Goal: Complete application form

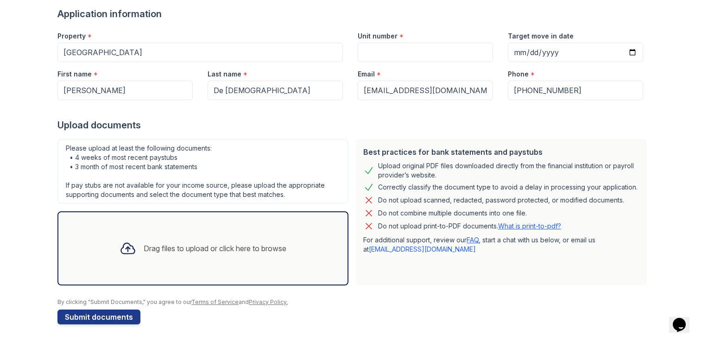
scroll to position [70, 0]
click at [404, 55] on input "Unit number" at bounding box center [425, 52] width 135 height 19
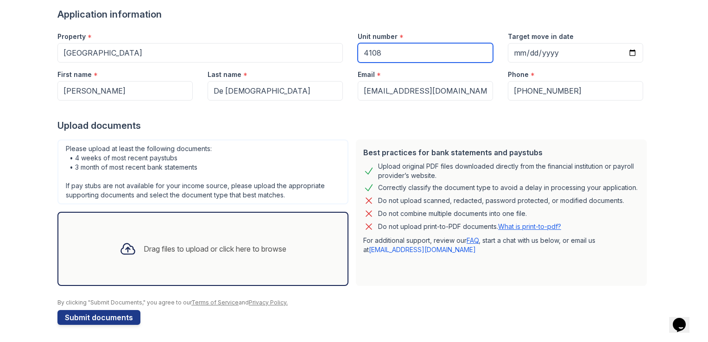
type input "4108"
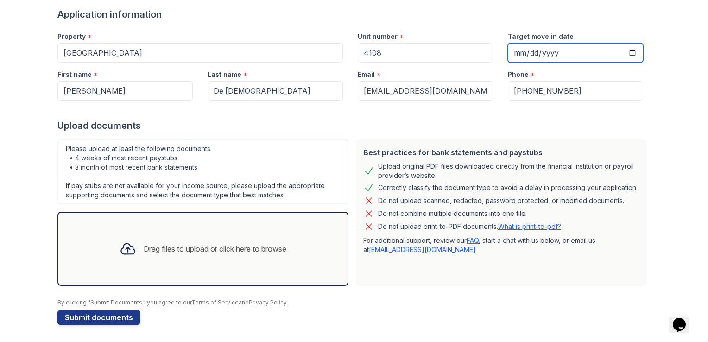
click at [520, 55] on input "Target move in date" at bounding box center [575, 52] width 135 height 19
click at [633, 55] on input "Target move in date" at bounding box center [575, 52] width 135 height 19
type input "[DATE]"
click at [147, 249] on div "Drag files to upload or click here to browse" at bounding box center [215, 248] width 143 height 11
click at [146, 244] on div "Drag files to upload or click here to browse" at bounding box center [215, 248] width 143 height 11
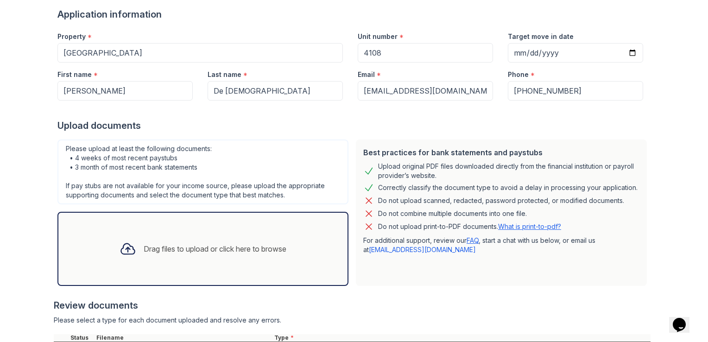
click at [126, 252] on icon at bounding box center [127, 249] width 13 height 11
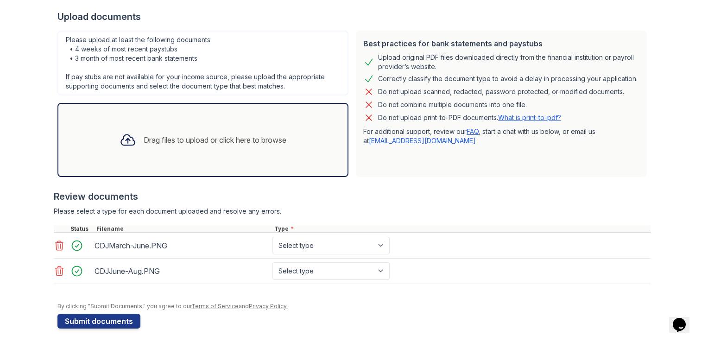
scroll to position [178, 0]
click at [377, 240] on select "Select type Paystub Bank Statement Offer Letter Tax Documents Benefit Award Let…" at bounding box center [330, 246] width 117 height 18
click at [272, 237] on select "Select type Paystub Bank Statement Offer Letter Tax Documents Benefit Award Let…" at bounding box center [330, 246] width 117 height 18
click at [319, 244] on select "Select type Paystub Bank Statement Offer Letter Tax Documents Benefit Award Let…" at bounding box center [330, 246] width 117 height 18
click at [272, 237] on select "Select type Paystub Bank Statement Offer Letter Tax Documents Benefit Award Let…" at bounding box center [330, 246] width 117 height 18
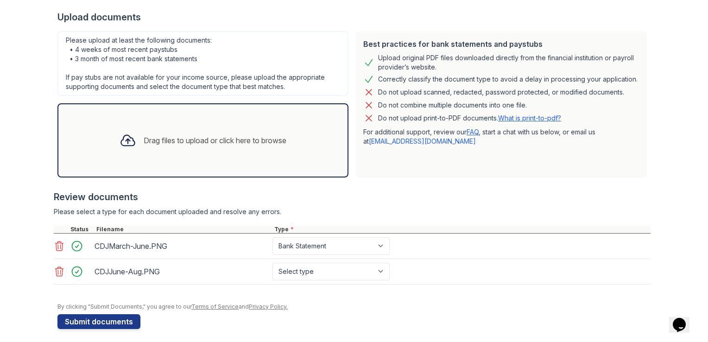
click at [455, 271] on div "CDJJune-Aug.PNG Select type Paystub Bank Statement Offer Letter Tax Documents B…" at bounding box center [352, 271] width 597 height 25
click at [347, 244] on select "Select type Paystub Bank Statement Offer Letter Tax Documents Benefit Award Let…" at bounding box center [330, 246] width 117 height 18
click at [272, 237] on select "Select type Paystub Bank Statement Offer Letter Tax Documents Benefit Award Let…" at bounding box center [330, 246] width 117 height 18
click at [362, 250] on select "Select type Paystub Bank Statement Offer Letter Tax Documents Benefit Award Let…" at bounding box center [330, 246] width 117 height 18
select select "paystub"
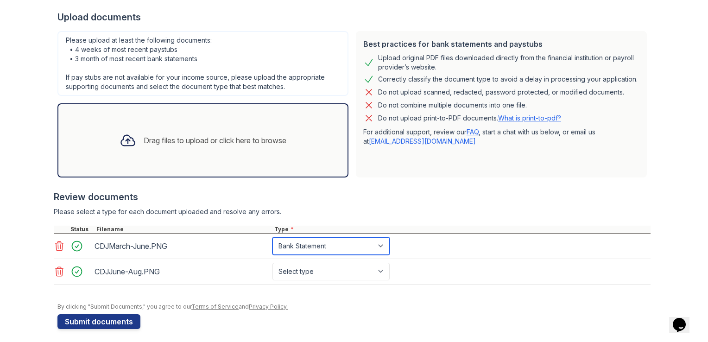
click at [272, 237] on select "Select type Paystub Bank Statement Offer Letter Tax Documents Benefit Award Let…" at bounding box center [330, 246] width 117 height 18
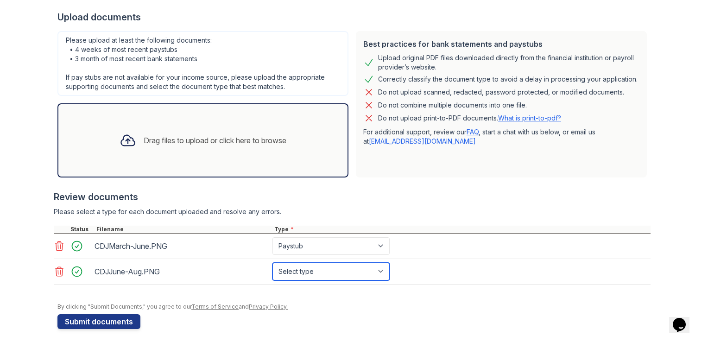
click at [365, 276] on select "Select type Paystub Bank Statement Offer Letter Tax Documents Benefit Award Let…" at bounding box center [330, 272] width 117 height 18
select select "paystub"
click at [272, 263] on select "Select type Paystub Bank Statement Offer Letter Tax Documents Benefit Award Let…" at bounding box center [330, 272] width 117 height 18
click at [414, 263] on div "CDJJune-Aug.PNG Select type Paystub Bank Statement Offer Letter Tax Documents B…" at bounding box center [352, 271] width 597 height 25
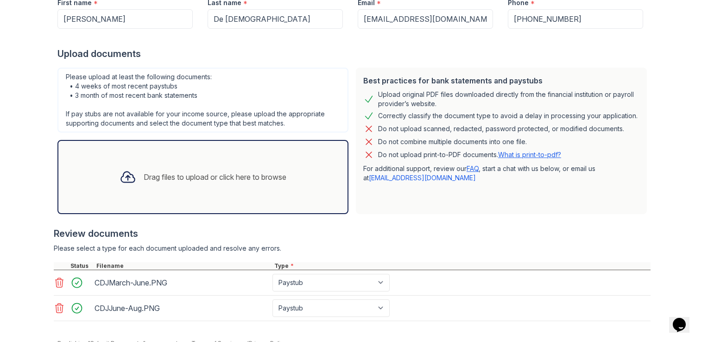
scroll to position [182, 0]
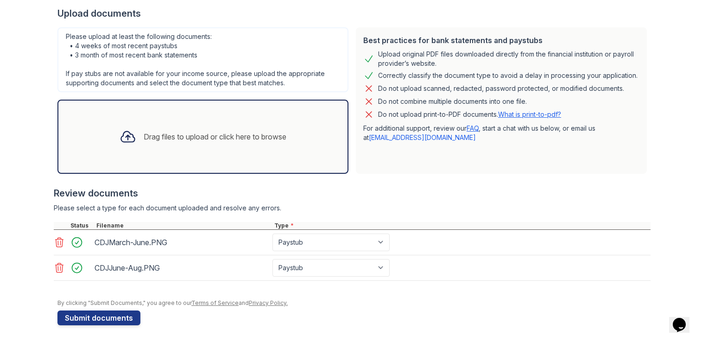
click at [232, 138] on div "Drag files to upload or click here to browse" at bounding box center [215, 136] width 143 height 11
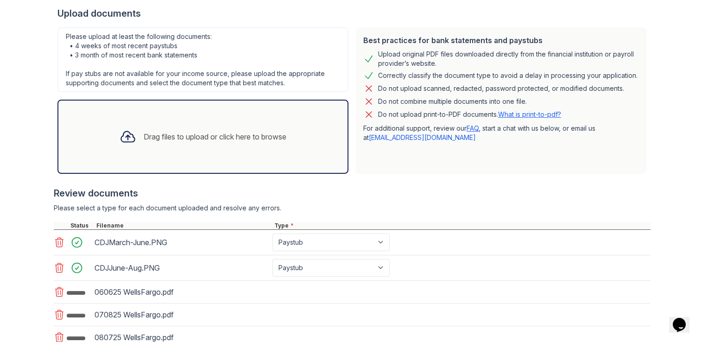
scroll to position [251, 0]
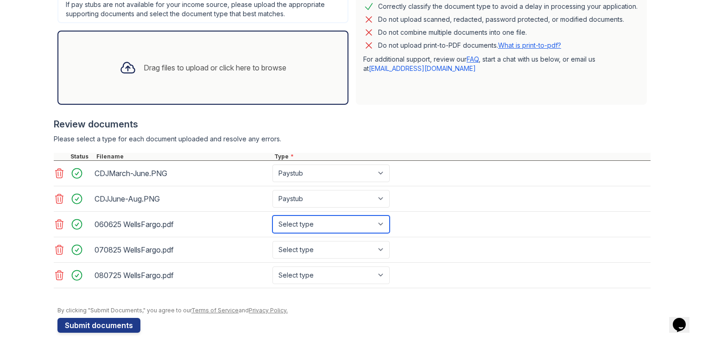
drag, startPoint x: 319, startPoint y: 221, endPoint x: 304, endPoint y: 218, distance: 15.3
click at [304, 218] on select "Select type Paystub Bank Statement Offer Letter Tax Documents Benefit Award Let…" at bounding box center [330, 224] width 117 height 18
select select "bank_statement"
click at [272, 215] on select "Select type Paystub Bank Statement Offer Letter Tax Documents Benefit Award Let…" at bounding box center [330, 224] width 117 height 18
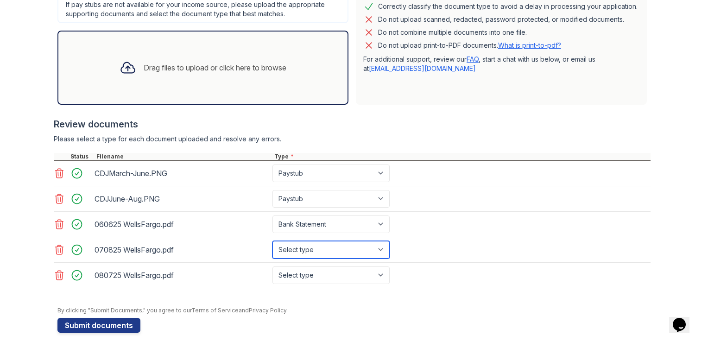
click at [311, 249] on select "Select type Paystub Bank Statement Offer Letter Tax Documents Benefit Award Let…" at bounding box center [330, 250] width 117 height 18
select select "bank_statement"
click at [272, 241] on select "Select type Paystub Bank Statement Offer Letter Tax Documents Benefit Award Let…" at bounding box center [330, 250] width 117 height 18
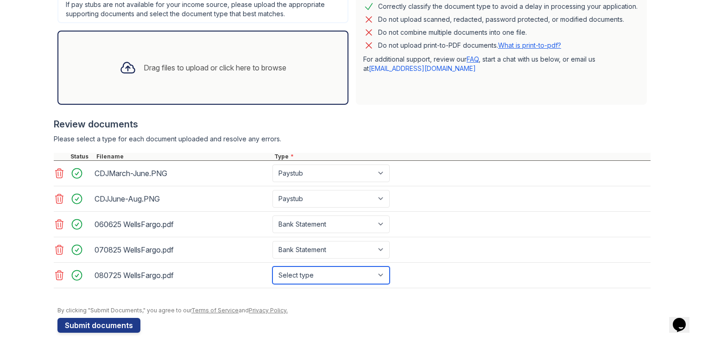
click at [293, 271] on select "Select type Paystub Bank Statement Offer Letter Tax Documents Benefit Award Let…" at bounding box center [330, 275] width 117 height 18
select select "bank_statement"
click at [272, 266] on select "Select type Paystub Bank Statement Offer Letter Tax Documents Benefit Award Let…" at bounding box center [330, 275] width 117 height 18
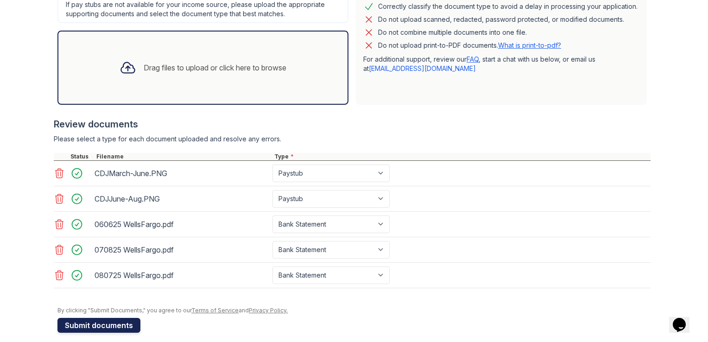
click at [95, 321] on button "Submit documents" at bounding box center [98, 325] width 83 height 15
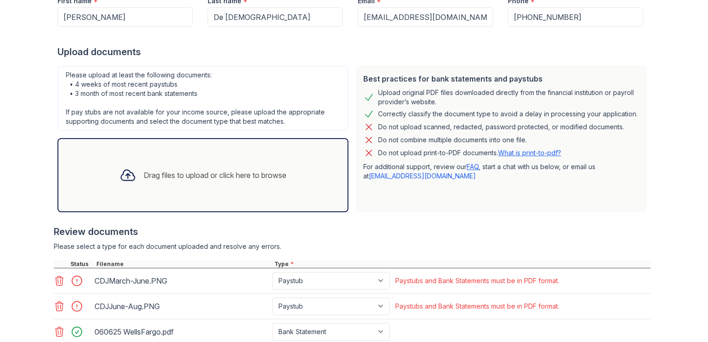
scroll to position [284, 0]
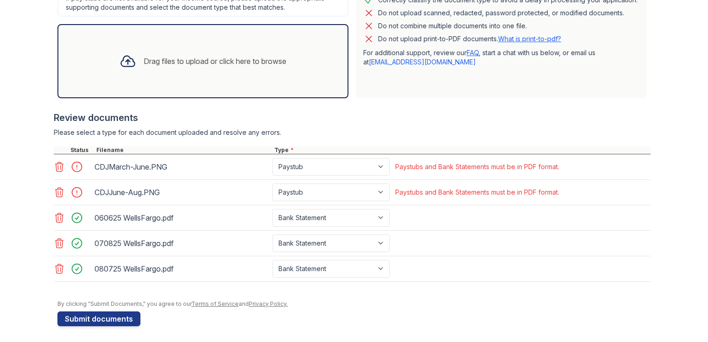
click at [56, 169] on icon at bounding box center [60, 166] width 8 height 9
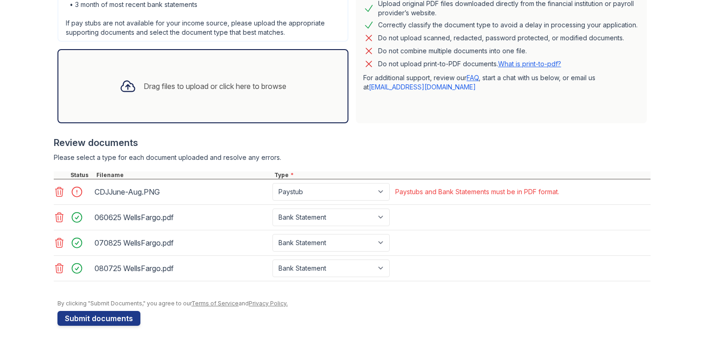
click at [54, 189] on icon at bounding box center [59, 191] width 11 height 11
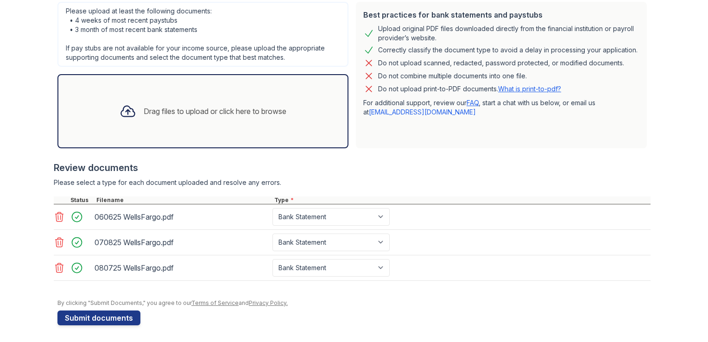
click at [250, 126] on div "Drag files to upload or click here to browse" at bounding box center [202, 111] width 291 height 74
click at [153, 118] on div "Drag files to upload or click here to browse" at bounding box center [203, 111] width 182 height 32
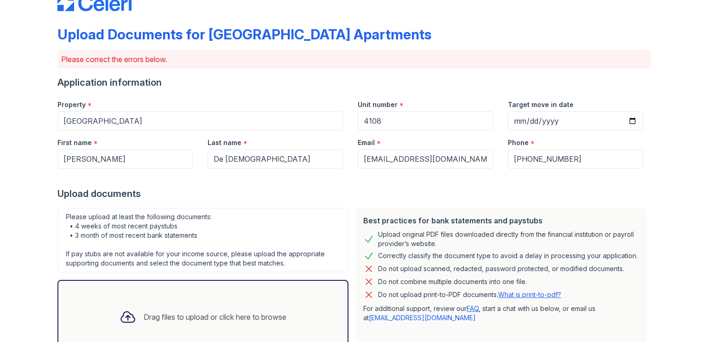
scroll to position [284, 0]
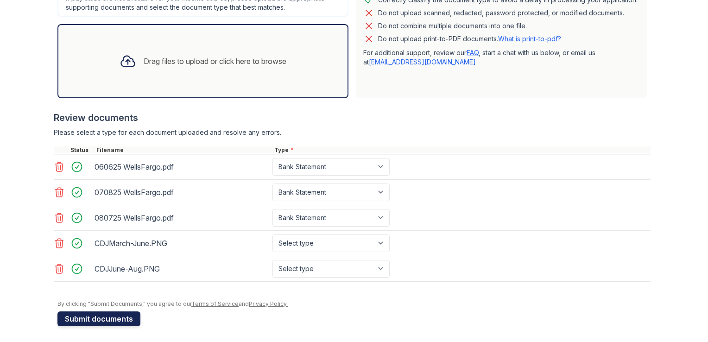
click at [115, 314] on button "Submit documents" at bounding box center [98, 318] width 83 height 15
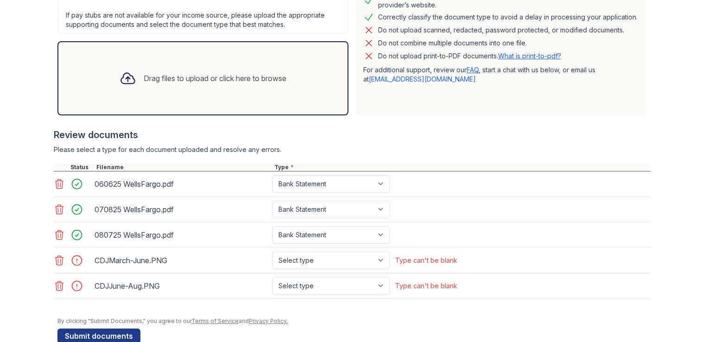
scroll to position [267, 0]
click at [369, 260] on select "Select type Paystub Bank Statement Offer Letter Tax Documents Benefit Award Let…" at bounding box center [330, 260] width 117 height 18
select select "paystub"
click at [272, 251] on select "Select type Paystub Bank Statement Offer Letter Tax Documents Benefit Award Let…" at bounding box center [330, 260] width 117 height 18
click at [328, 281] on select "Select type Paystub Bank Statement Offer Letter Tax Documents Benefit Award Let…" at bounding box center [330, 286] width 117 height 18
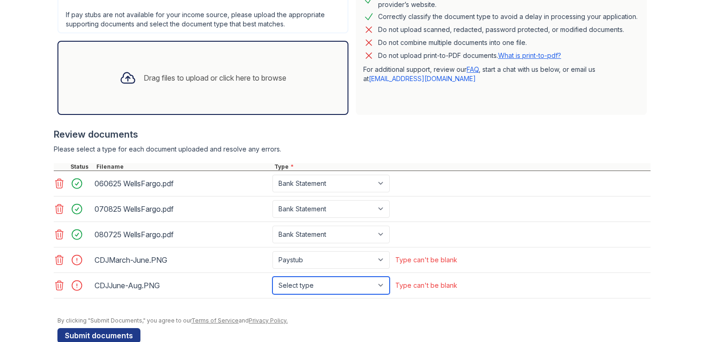
select select "paystub"
click at [272, 277] on select "Select type Paystub Bank Statement Offer Letter Tax Documents Benefit Award Let…" at bounding box center [330, 286] width 117 height 18
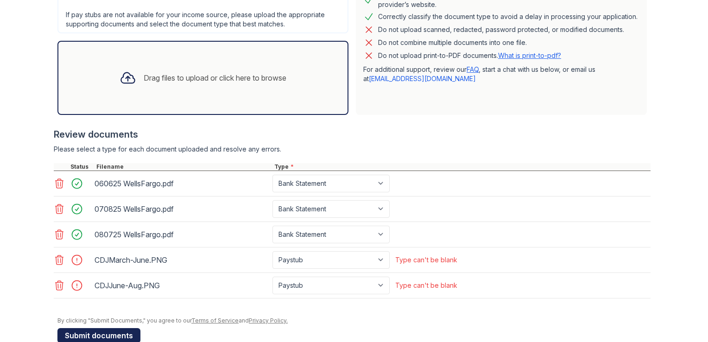
click at [102, 331] on button "Submit documents" at bounding box center [98, 335] width 83 height 15
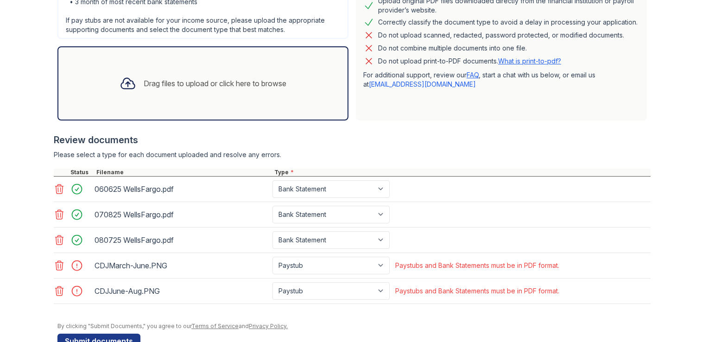
scroll to position [284, 0]
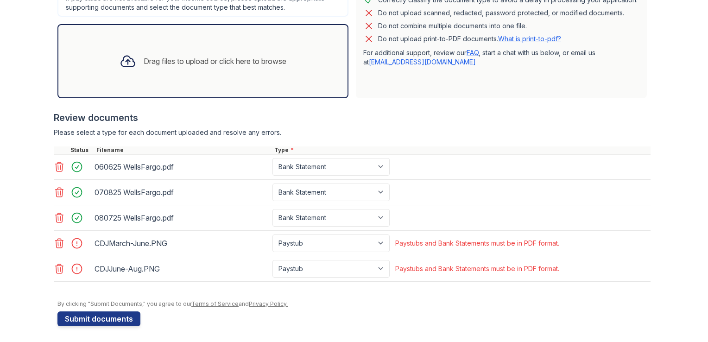
click at [56, 246] on icon at bounding box center [59, 243] width 11 height 11
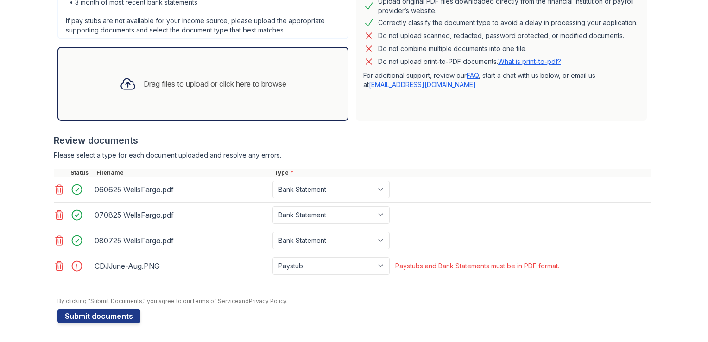
scroll to position [259, 0]
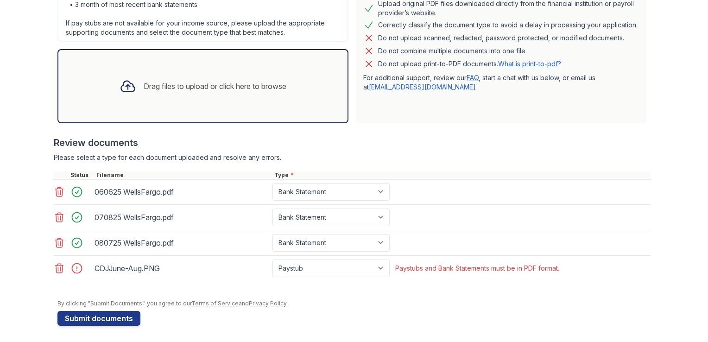
click at [55, 264] on icon at bounding box center [59, 268] width 11 height 11
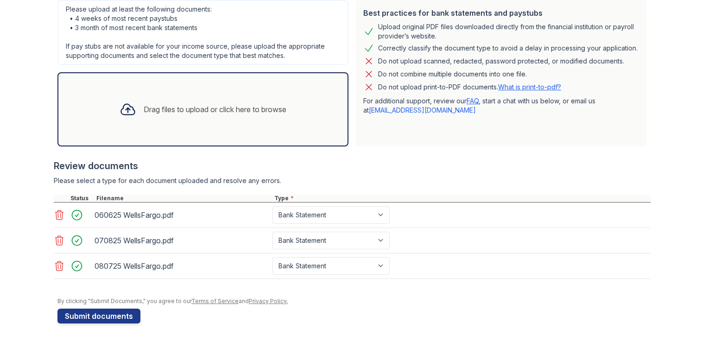
scroll to position [233, 0]
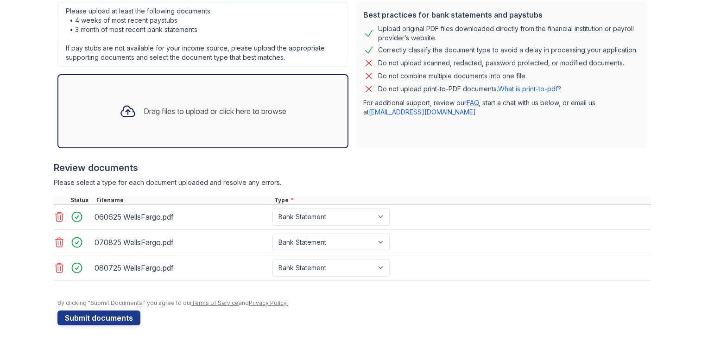
click at [186, 130] on div "Drag files to upload or click here to browse" at bounding box center [202, 111] width 291 height 74
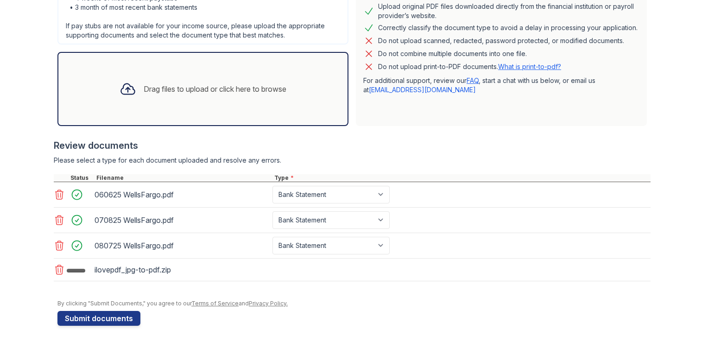
scroll to position [259, 0]
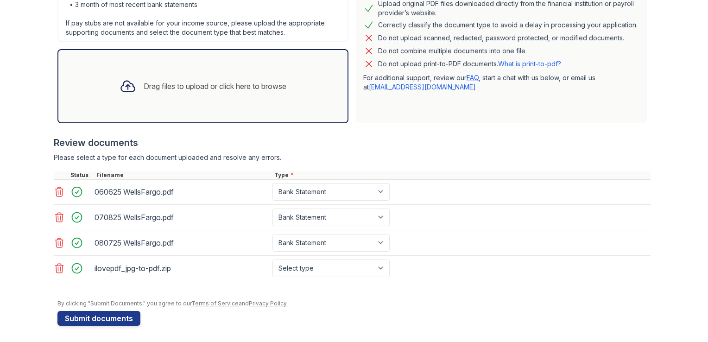
click at [54, 264] on icon at bounding box center [59, 268] width 11 height 11
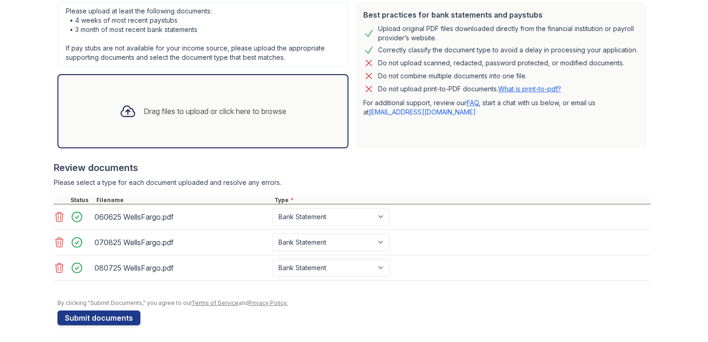
click at [145, 119] on div "Drag files to upload or click here to browse" at bounding box center [203, 111] width 182 height 32
click at [159, 122] on div "Drag files to upload or click here to browse" at bounding box center [203, 111] width 182 height 32
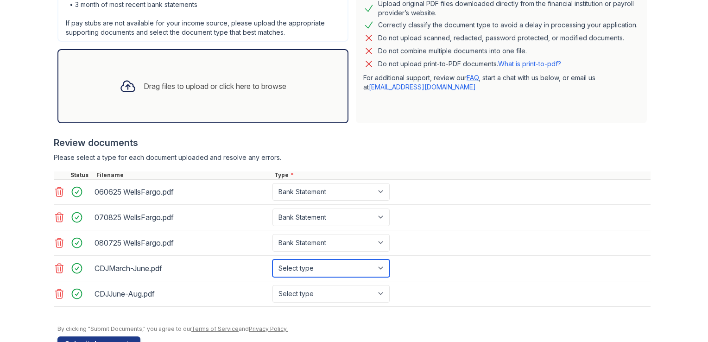
click at [351, 271] on select "Select type Paystub Bank Statement Offer Letter Tax Documents Benefit Award Let…" at bounding box center [330, 268] width 117 height 18
select select "paystub"
click at [272, 259] on select "Select type Paystub Bank Statement Offer Letter Tax Documents Benefit Award Let…" at bounding box center [330, 268] width 117 height 18
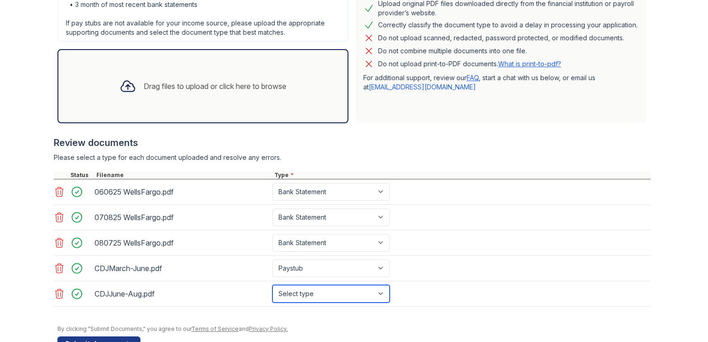
click at [313, 287] on select "Select type Paystub Bank Statement Offer Letter Tax Documents Benefit Award Let…" at bounding box center [330, 294] width 117 height 18
select select "paystub"
click at [272, 285] on select "Select type Paystub Bank Statement Offer Letter Tax Documents Benefit Award Let…" at bounding box center [330, 294] width 117 height 18
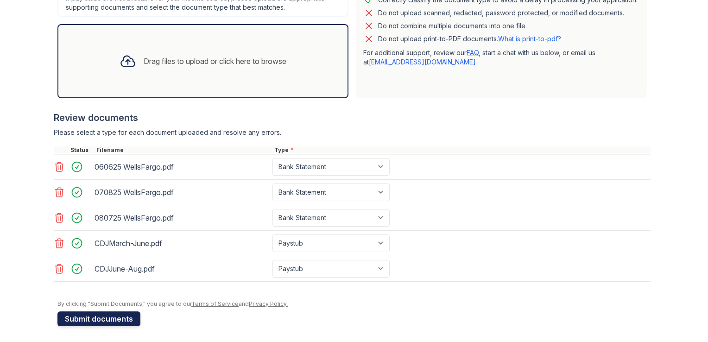
click at [94, 317] on button "Submit documents" at bounding box center [98, 318] width 83 height 15
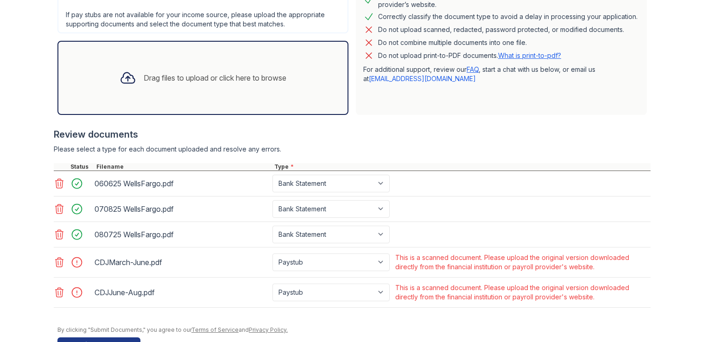
scroll to position [293, 0]
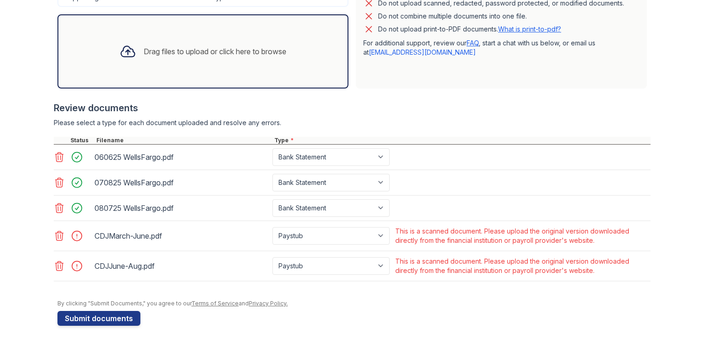
click at [57, 236] on icon at bounding box center [60, 235] width 8 height 9
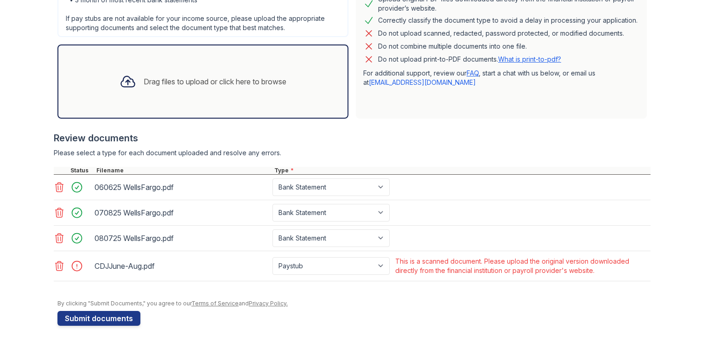
click at [56, 266] on icon at bounding box center [60, 265] width 8 height 9
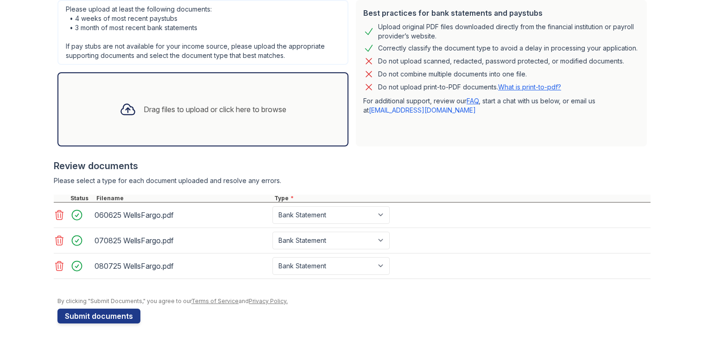
scroll to position [233, 0]
